Goal: Task Accomplishment & Management: Use online tool/utility

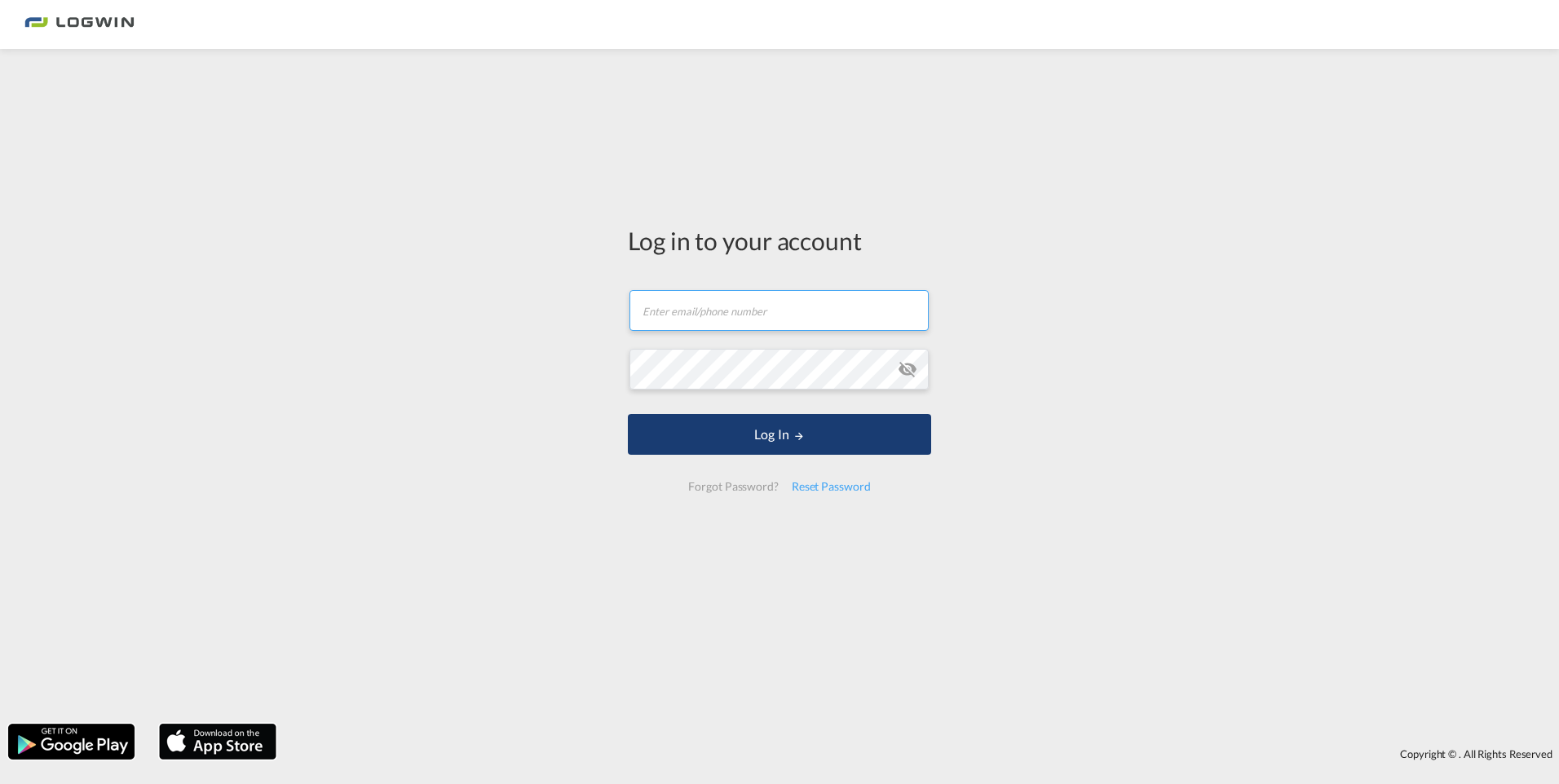
type input "[PERSON_NAME][EMAIL_ADDRESS][PERSON_NAME][DOMAIN_NAME]"
click at [784, 440] on button "Log In" at bounding box center [780, 434] width 303 height 41
